Goal: Information Seeking & Learning: Learn about a topic

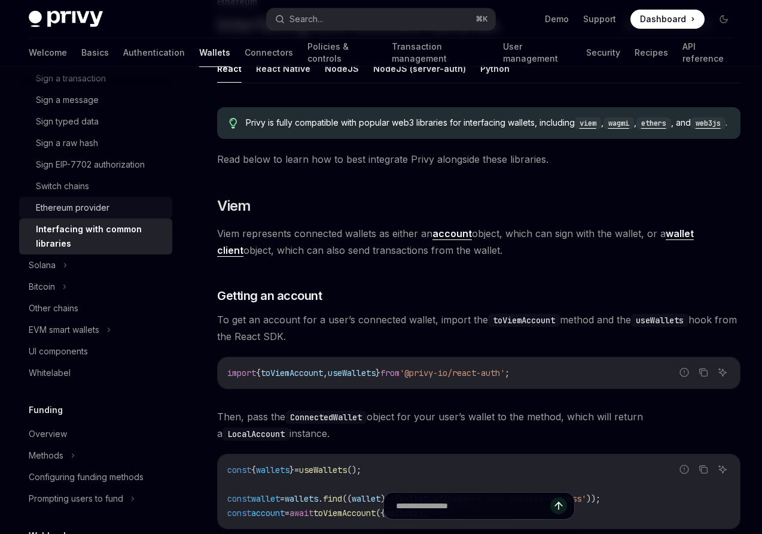
scroll to position [381, 0]
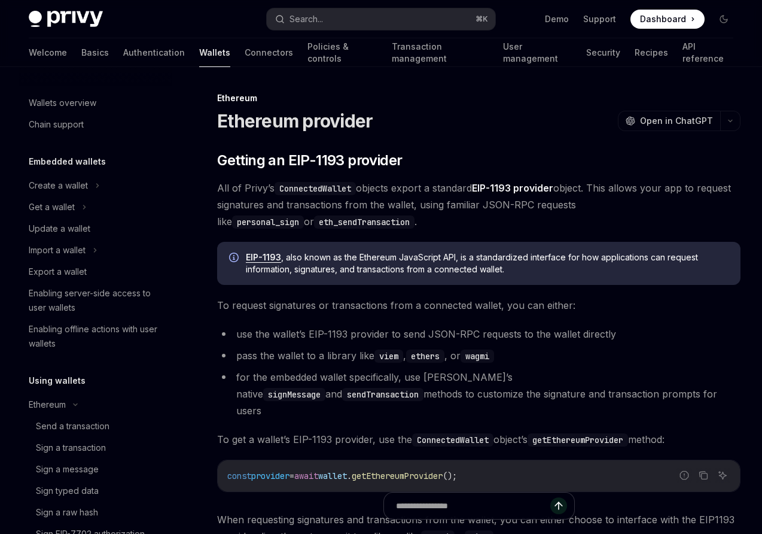
scroll to position [276, 0]
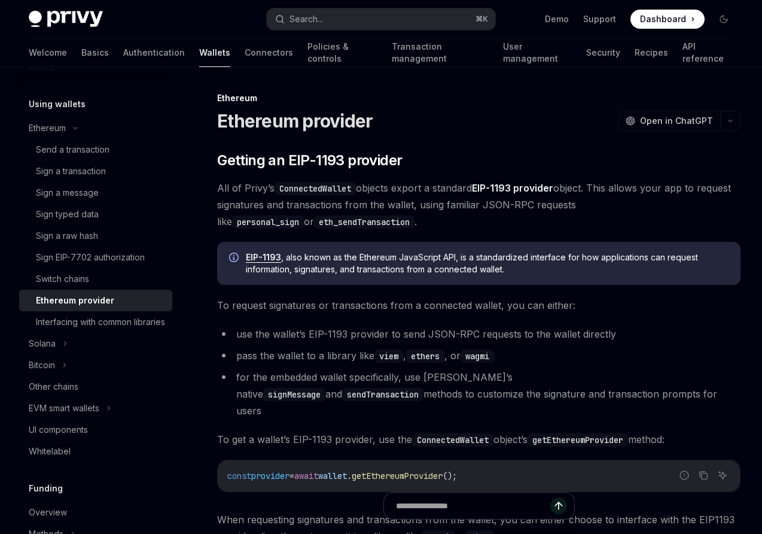
click at [275, 195] on span "All of Privy’s ConnectedWallet objects export a standard EIP-1193 provider obje…" at bounding box center [479, 205] width 524 height 50
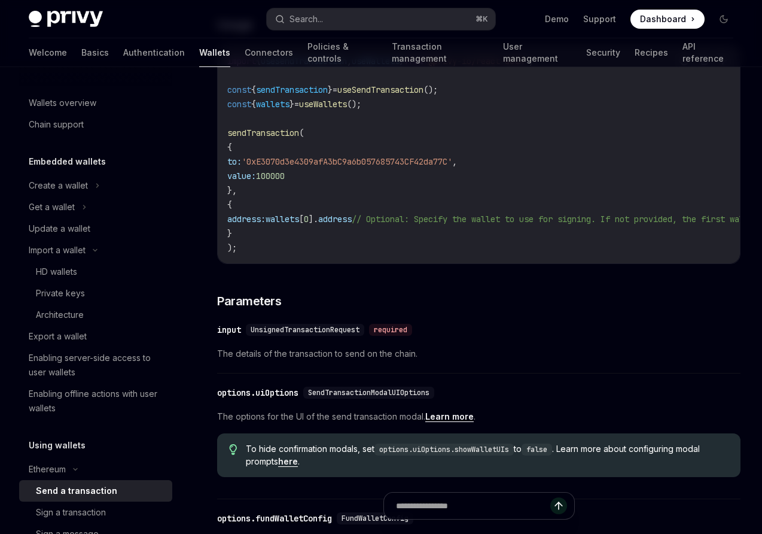
scroll to position [352, 0]
